Goal: Task Accomplishment & Management: Manage account settings

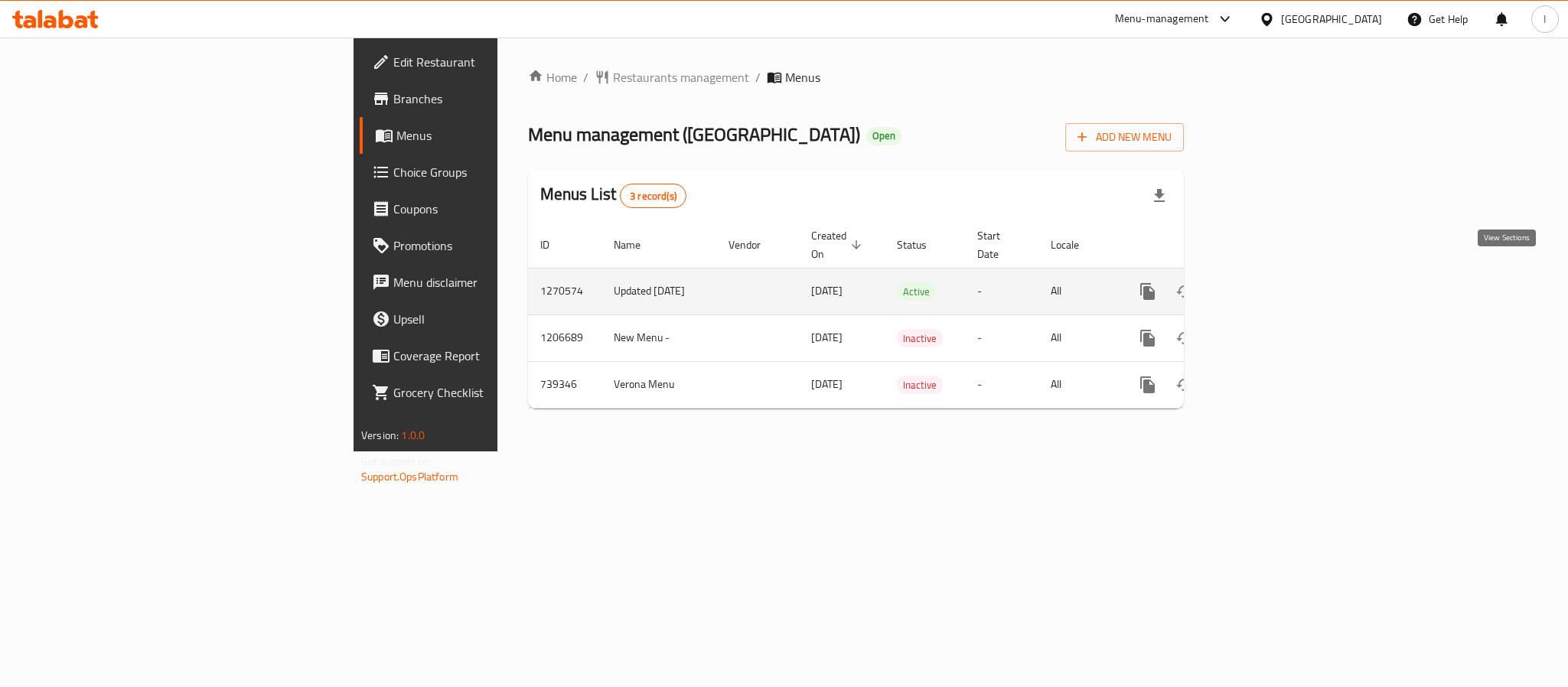
click at [1267, 282] on icon "enhanced table" at bounding box center [1258, 291] width 19 height 19
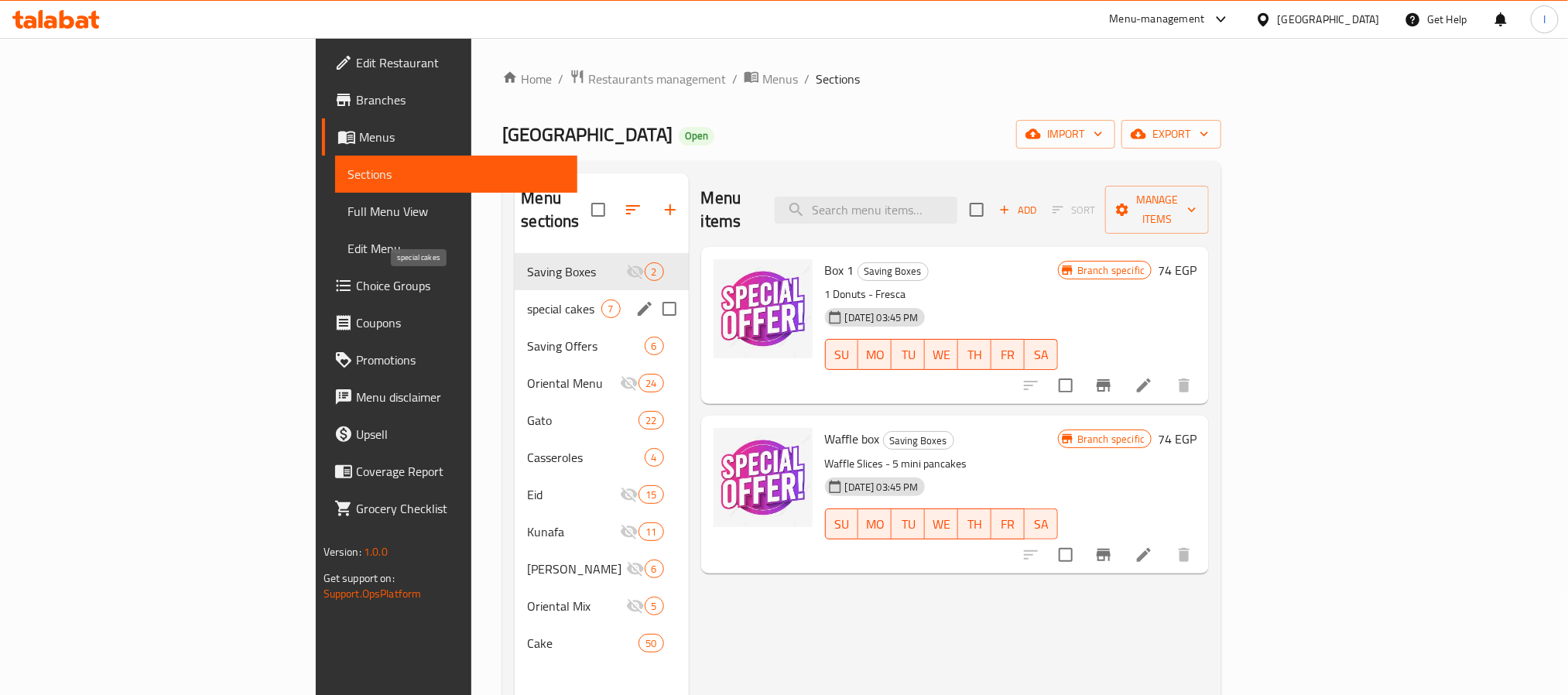
click at [527, 299] on span "special cakes" at bounding box center [563, 309] width 73 height 19
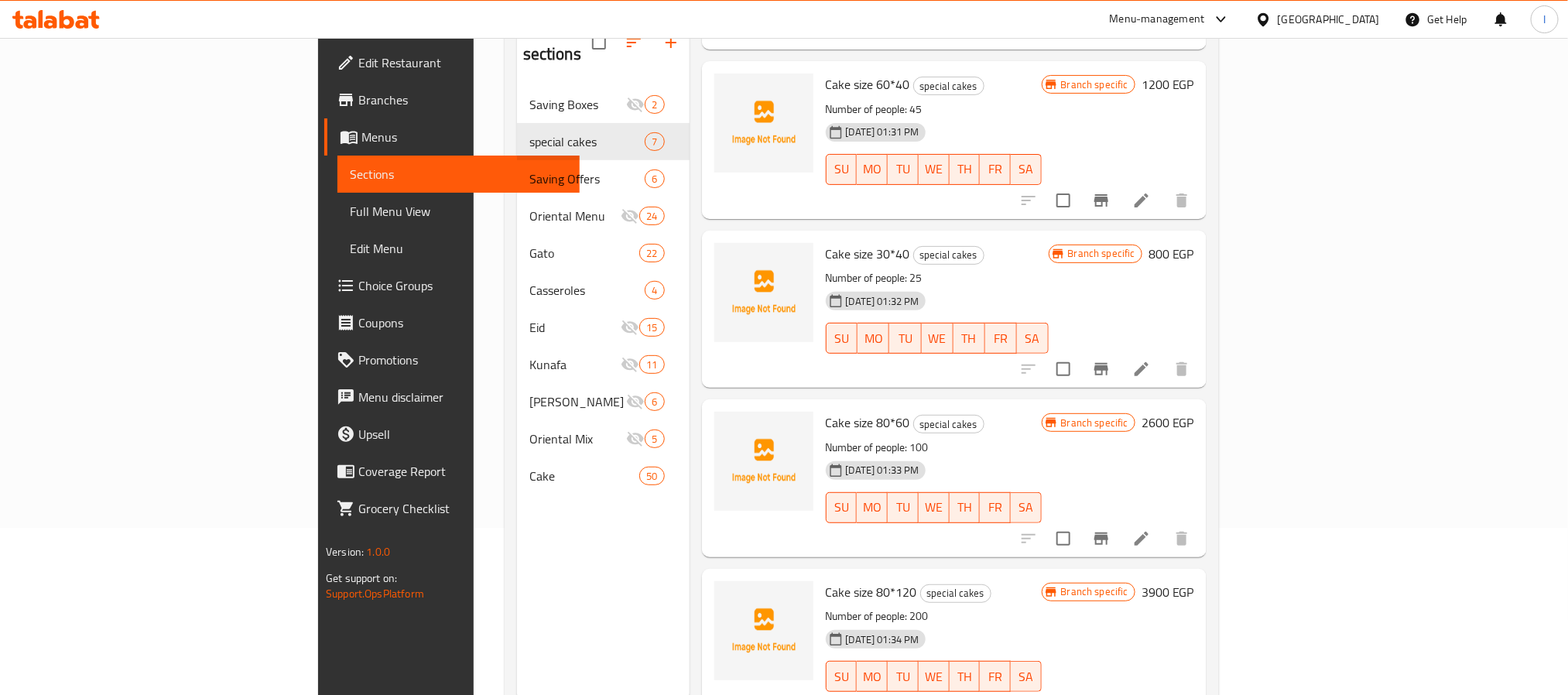
scroll to position [217, 0]
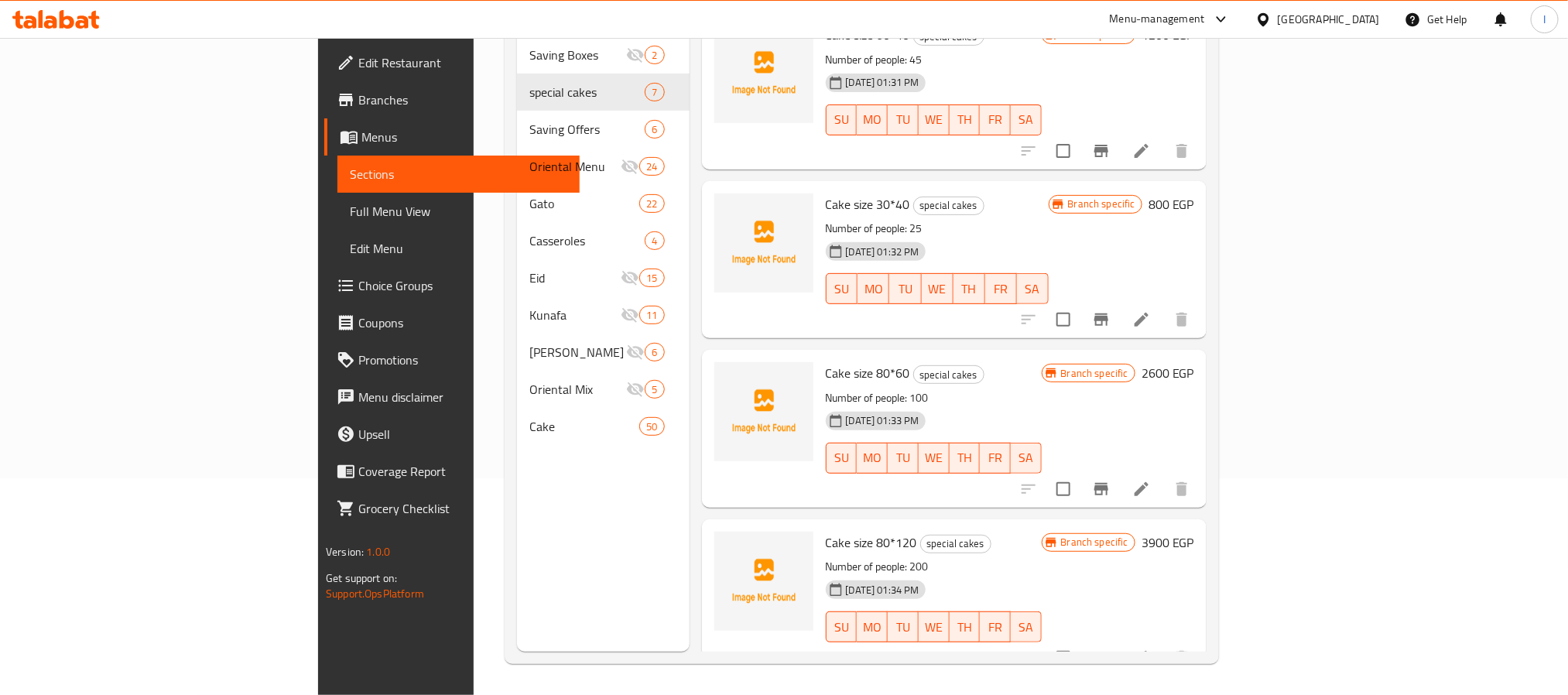
click at [1110, 310] on icon "Branch-specific-item" at bounding box center [1101, 320] width 19 height 19
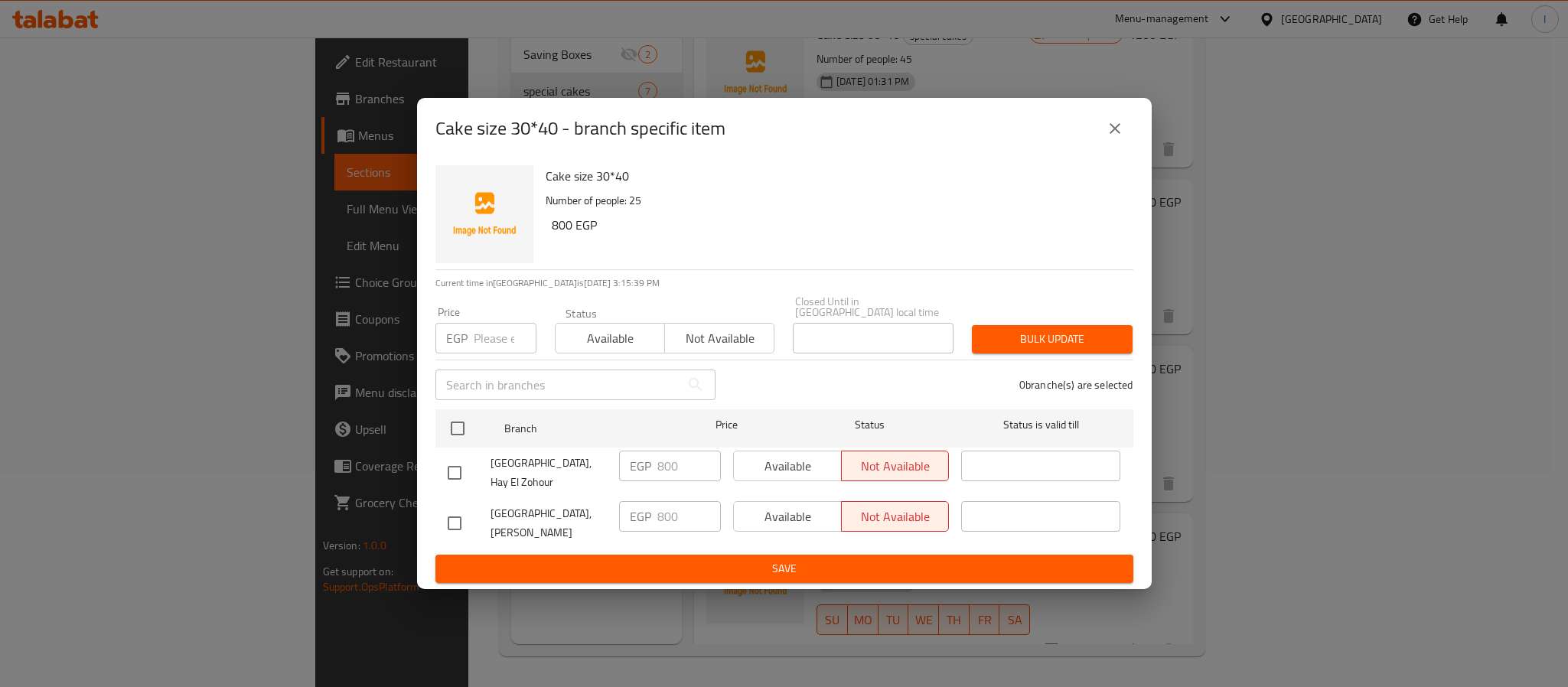
click at [1112, 138] on icon "close" at bounding box center [1115, 129] width 19 height 19
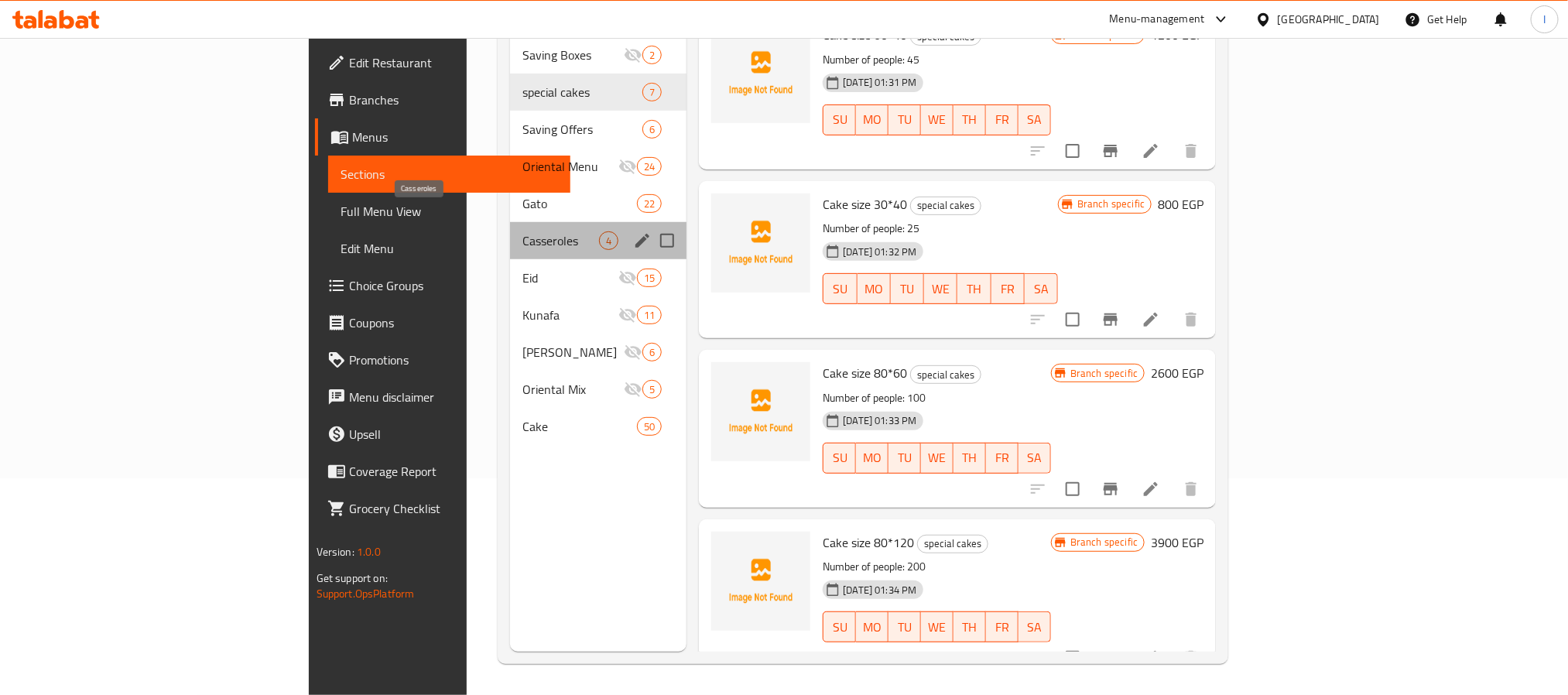
click at [523, 231] on span "Casseroles" at bounding box center [561, 241] width 77 height 19
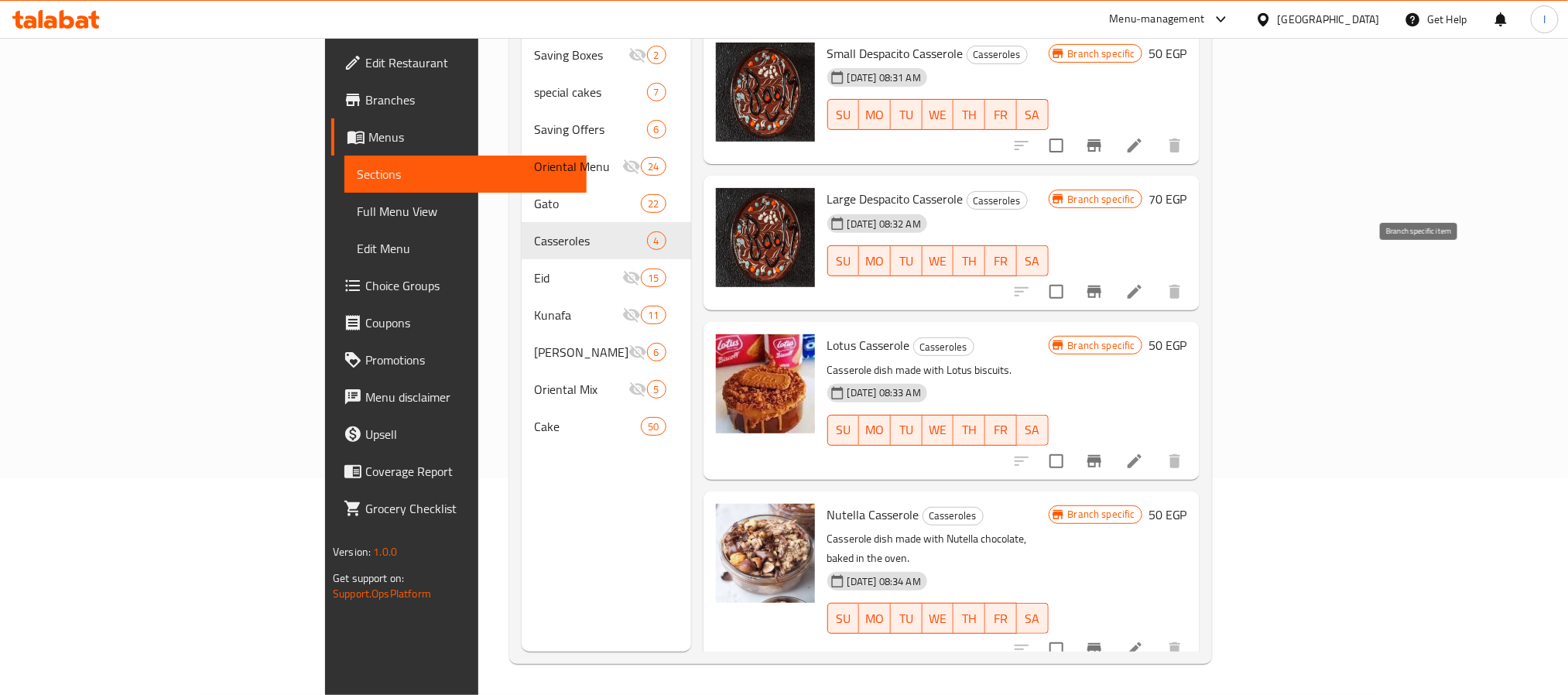
click at [1113, 274] on button "Branch-specific-item" at bounding box center [1095, 292] width 38 height 38
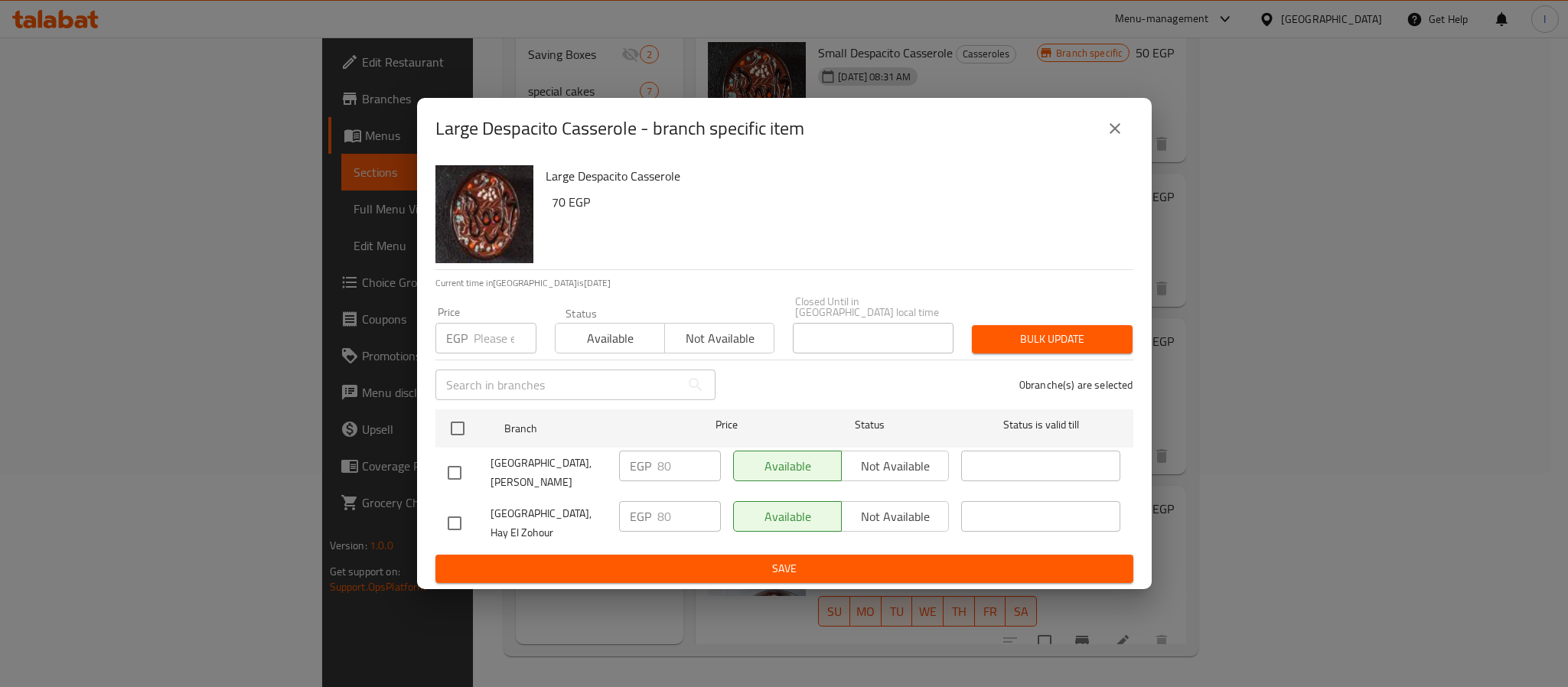
click at [1111, 134] on icon "close" at bounding box center [1115, 128] width 11 height 11
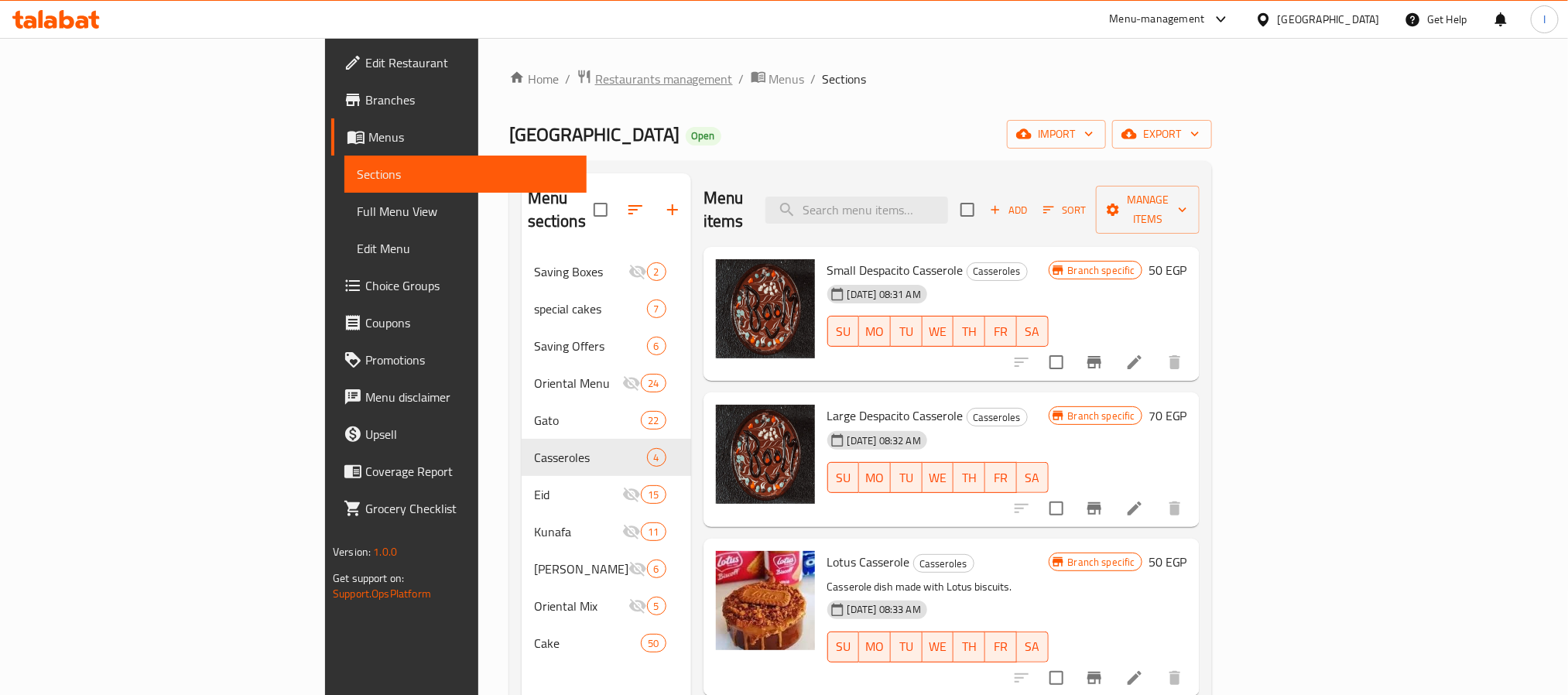
click at [595, 87] on span "Restaurants management" at bounding box center [664, 79] width 138 height 19
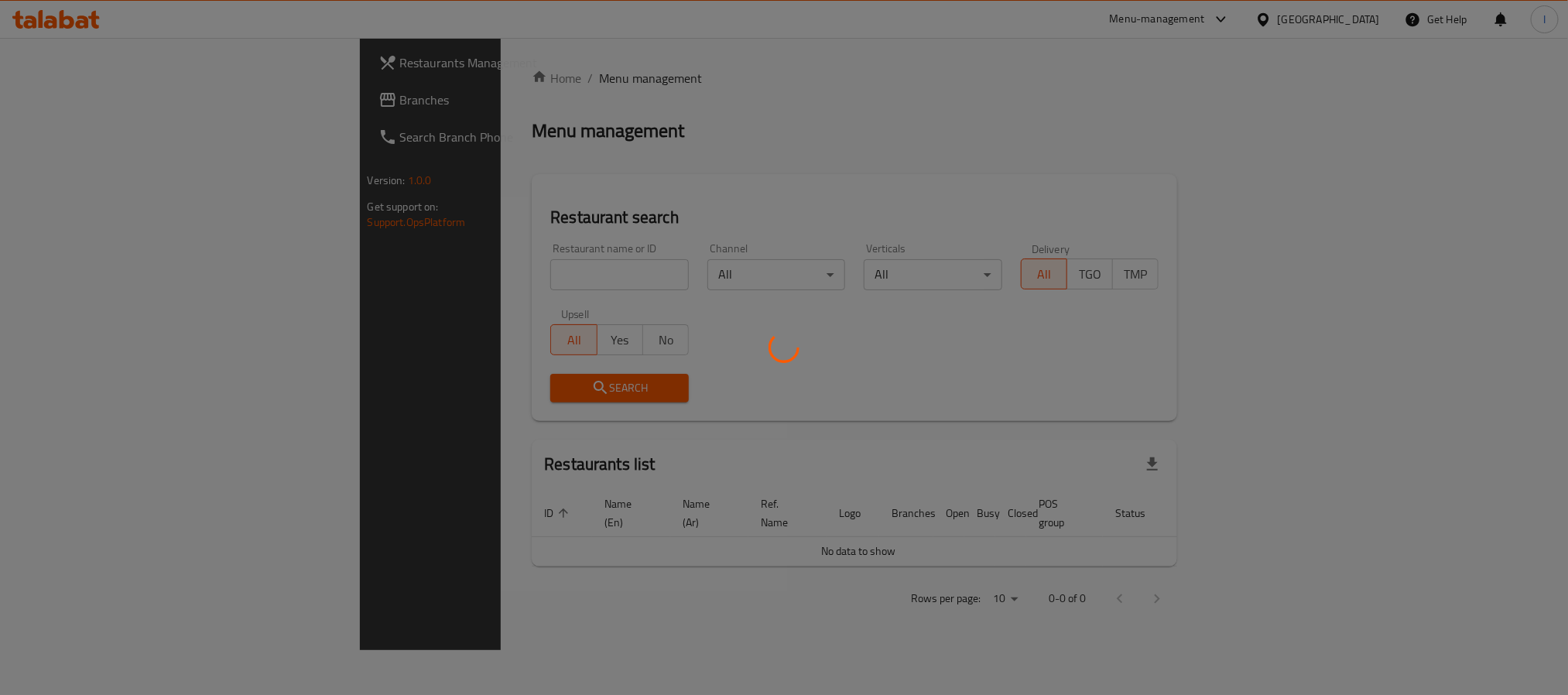
drag, startPoint x: 529, startPoint y: 106, endPoint x: 523, endPoint y: 24, distance: 82.2
click at [530, 106] on div at bounding box center [784, 347] width 1568 height 695
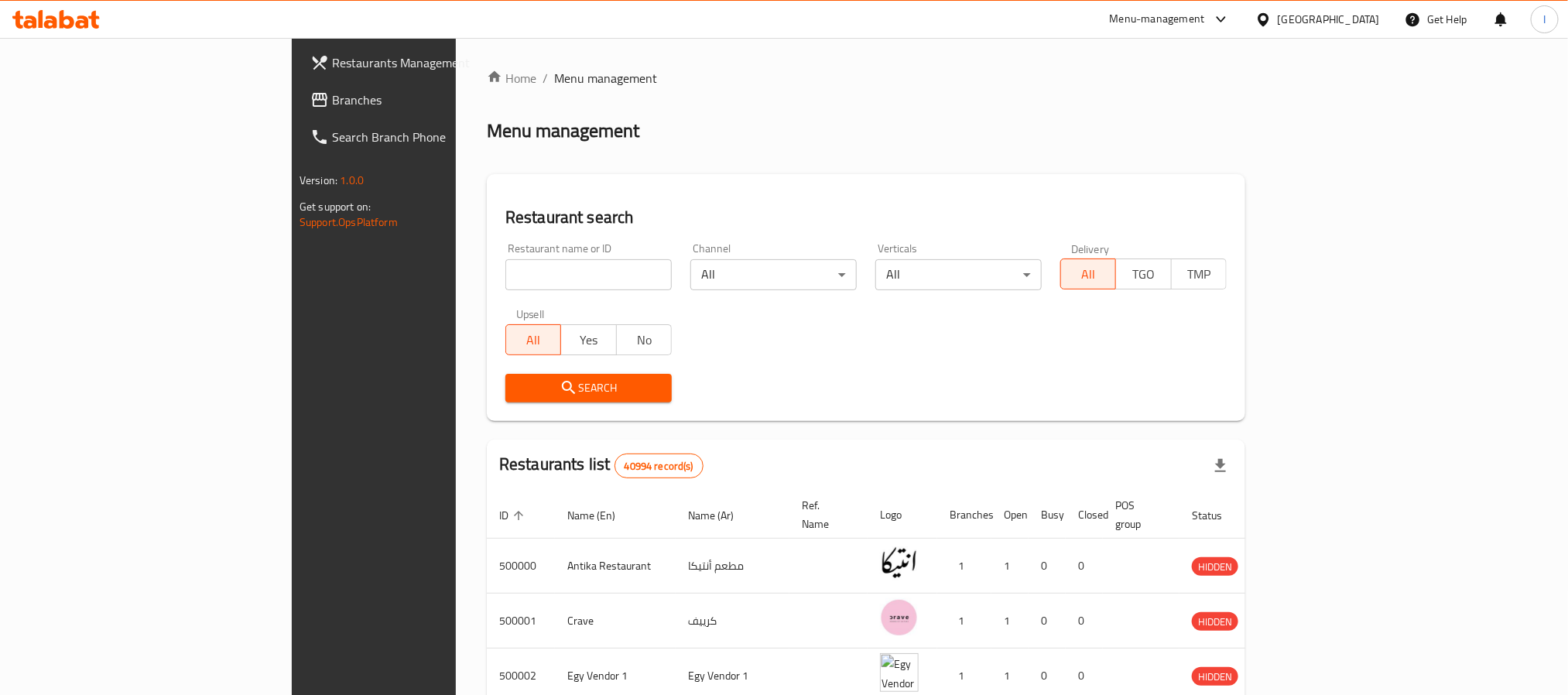
drag, startPoint x: 74, startPoint y: 100, endPoint x: 255, endPoint y: 173, distance: 195.2
click at [332, 100] on span "Branches" at bounding box center [436, 100] width 209 height 19
